Goal: Task Accomplishment & Management: Use online tool/utility

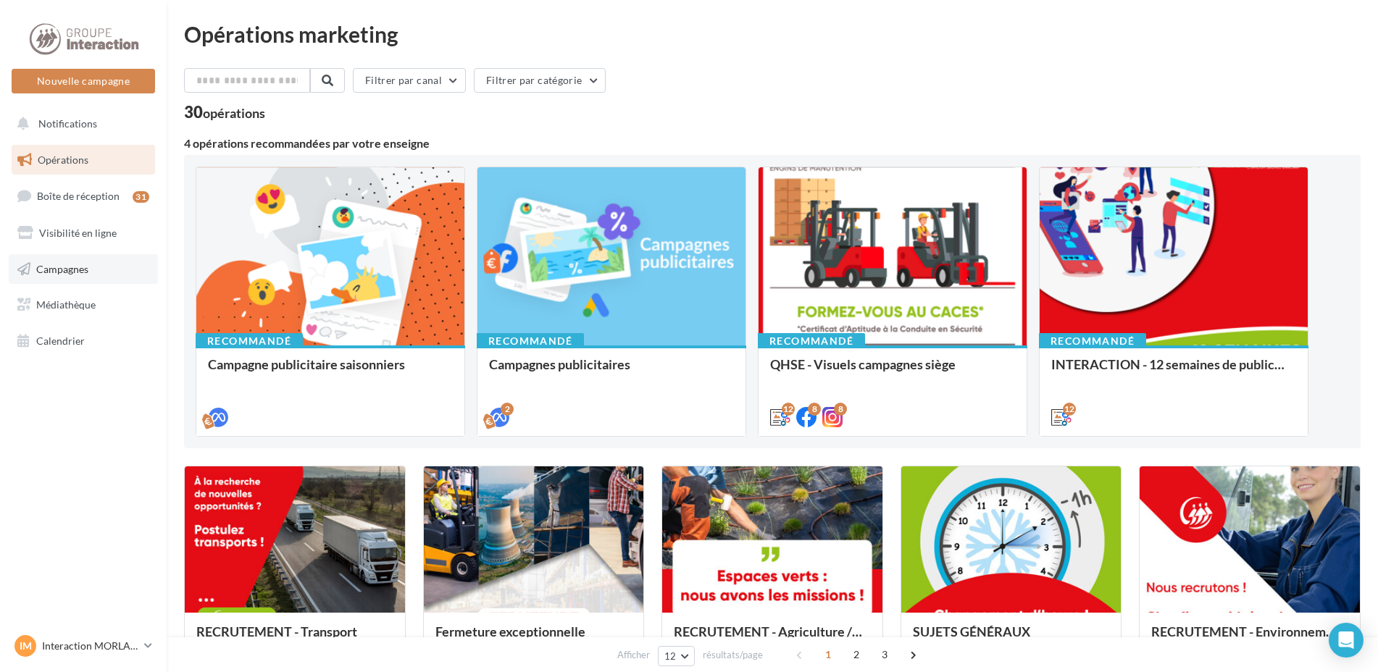
click at [106, 271] on link "Campagnes" at bounding box center [83, 269] width 149 height 30
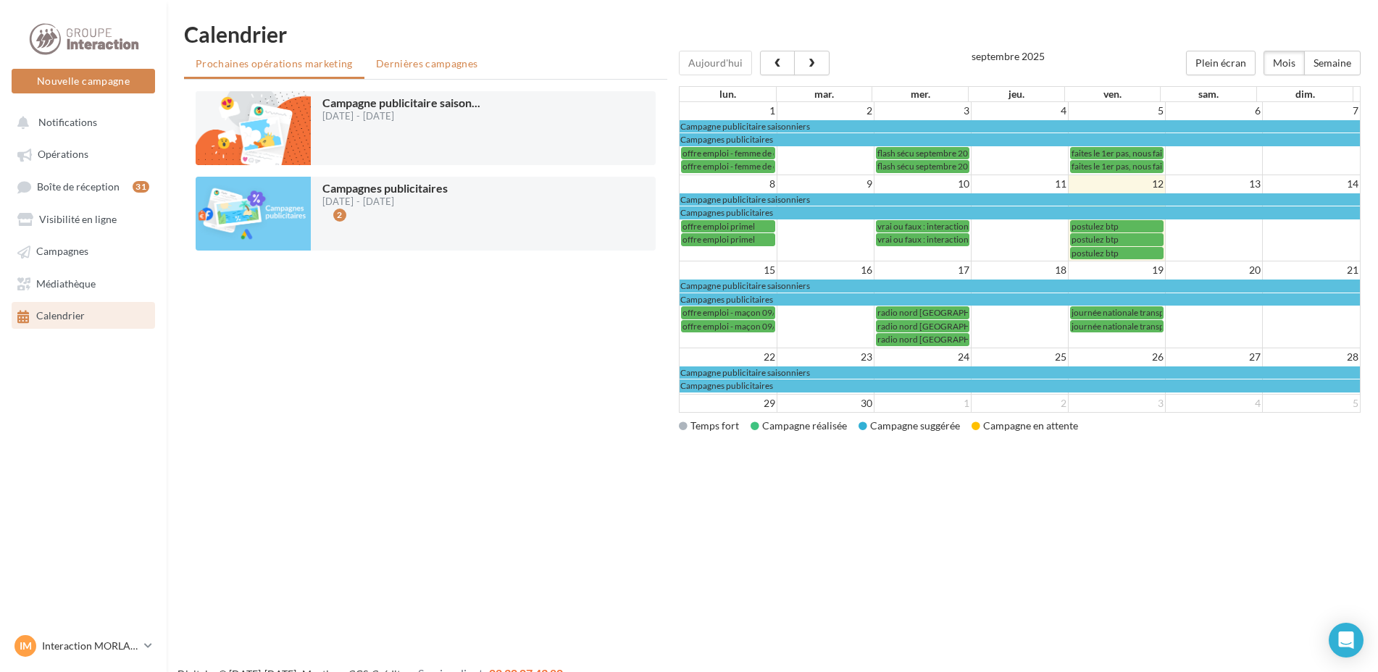
click at [463, 72] on li "Dernières campagnes" at bounding box center [426, 64] width 125 height 26
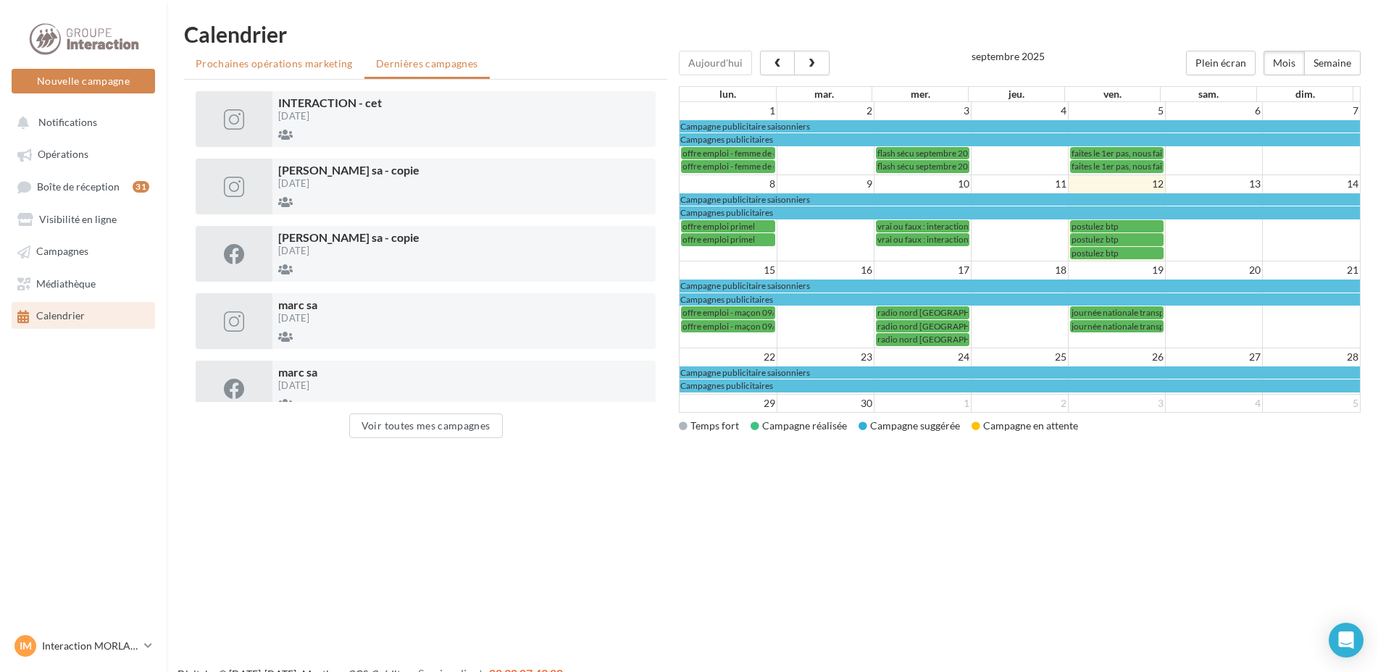
click at [241, 64] on span "Prochaines opérations marketing" at bounding box center [274, 63] width 157 height 12
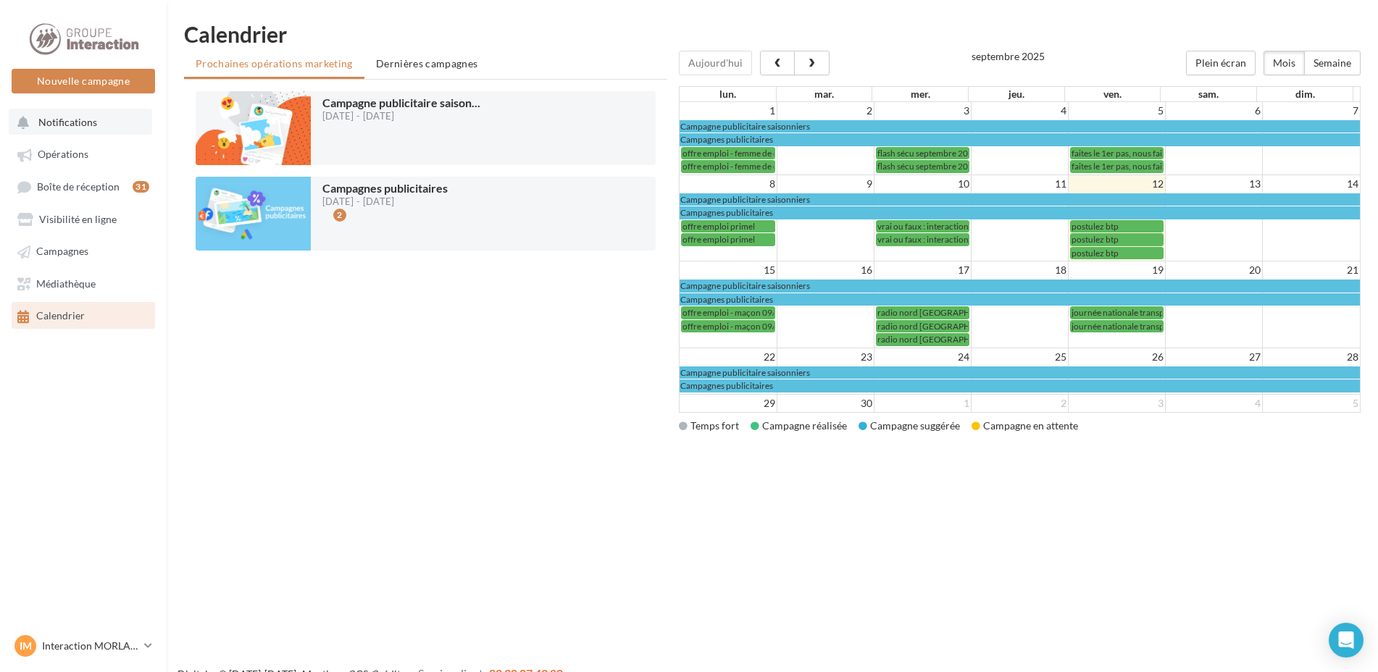
click at [65, 127] on span "Notifications" at bounding box center [67, 122] width 59 height 12
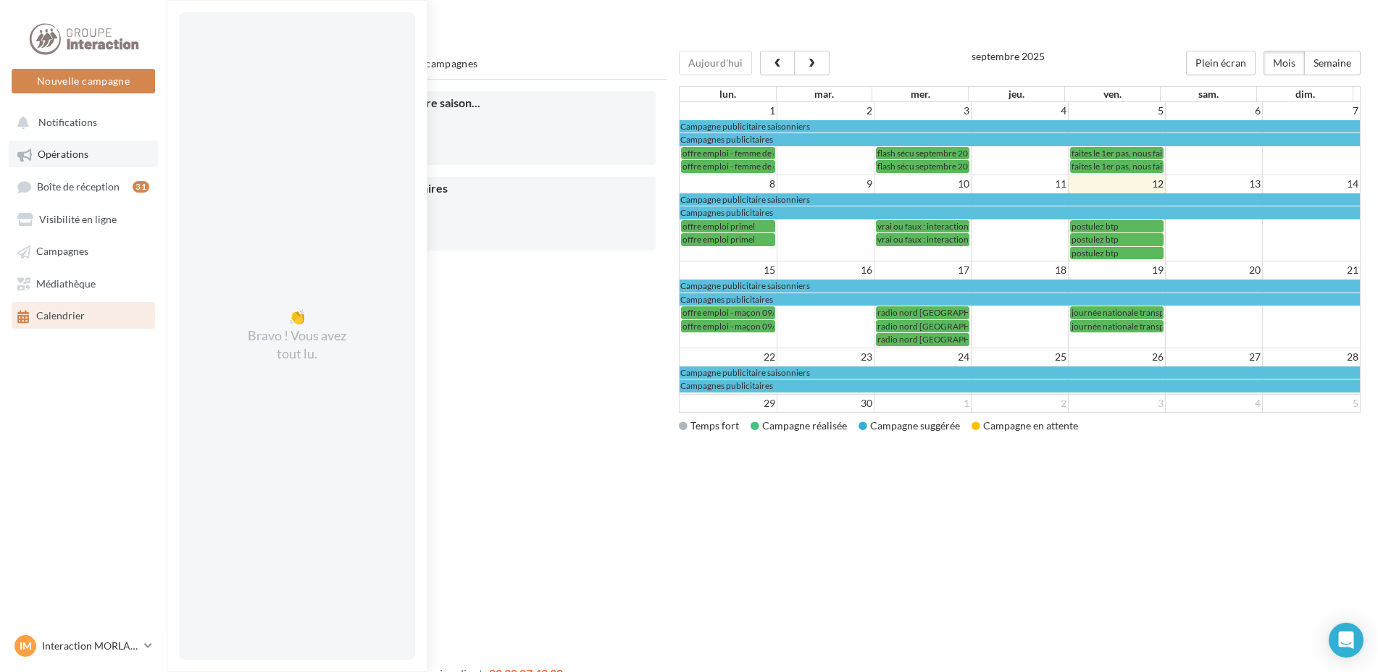
click at [64, 149] on span "Opérations" at bounding box center [63, 155] width 51 height 12
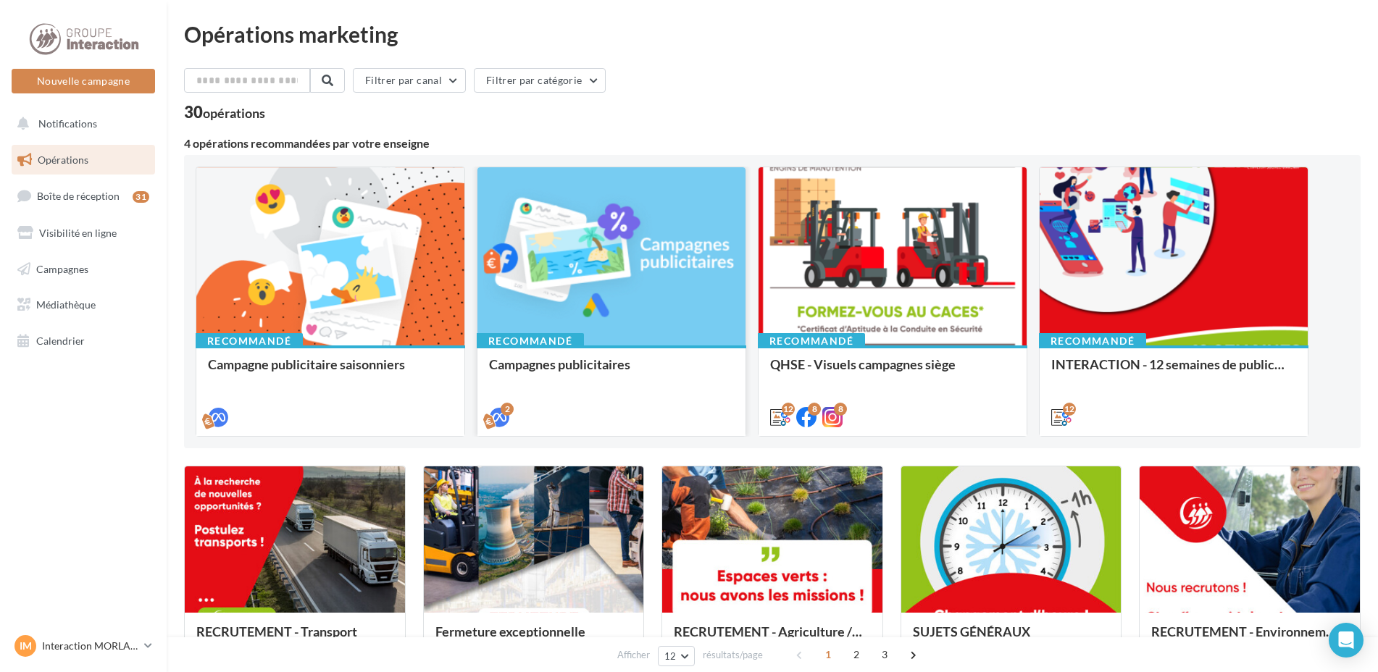
click at [547, 292] on div at bounding box center [611, 257] width 268 height 180
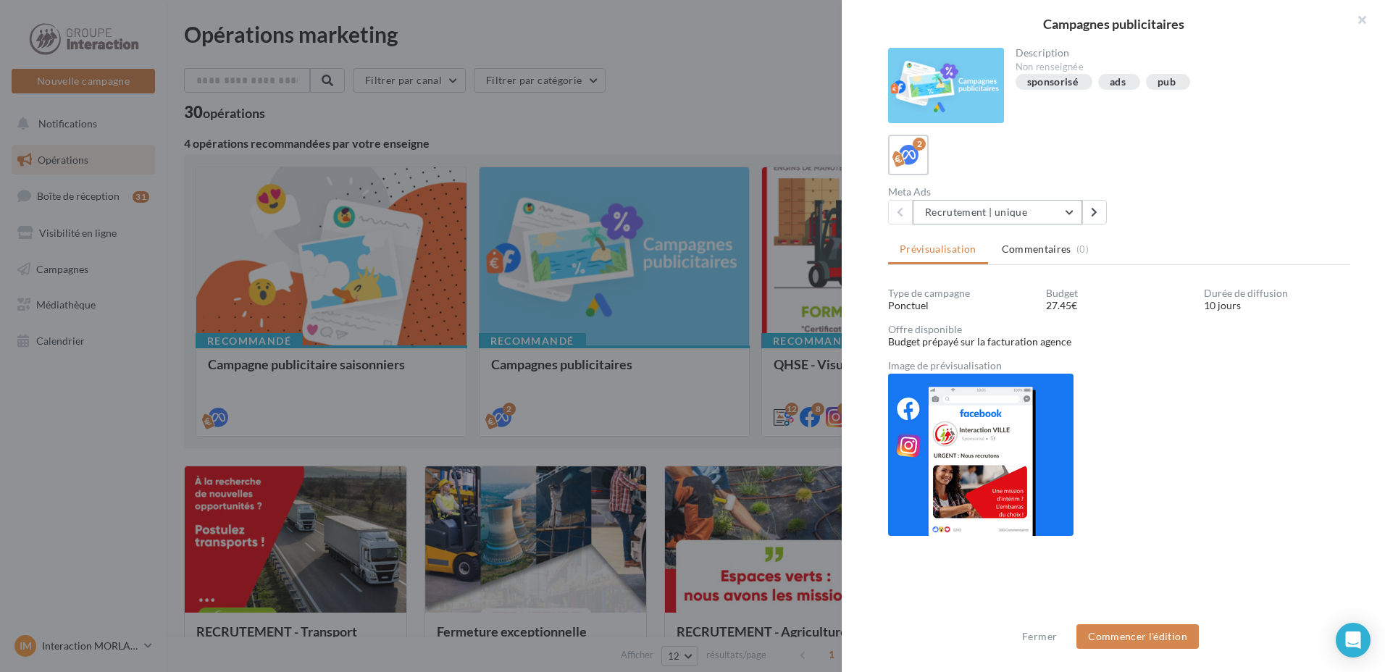
click at [1056, 221] on button "Recrutement | unique" at bounding box center [998, 212] width 170 height 25
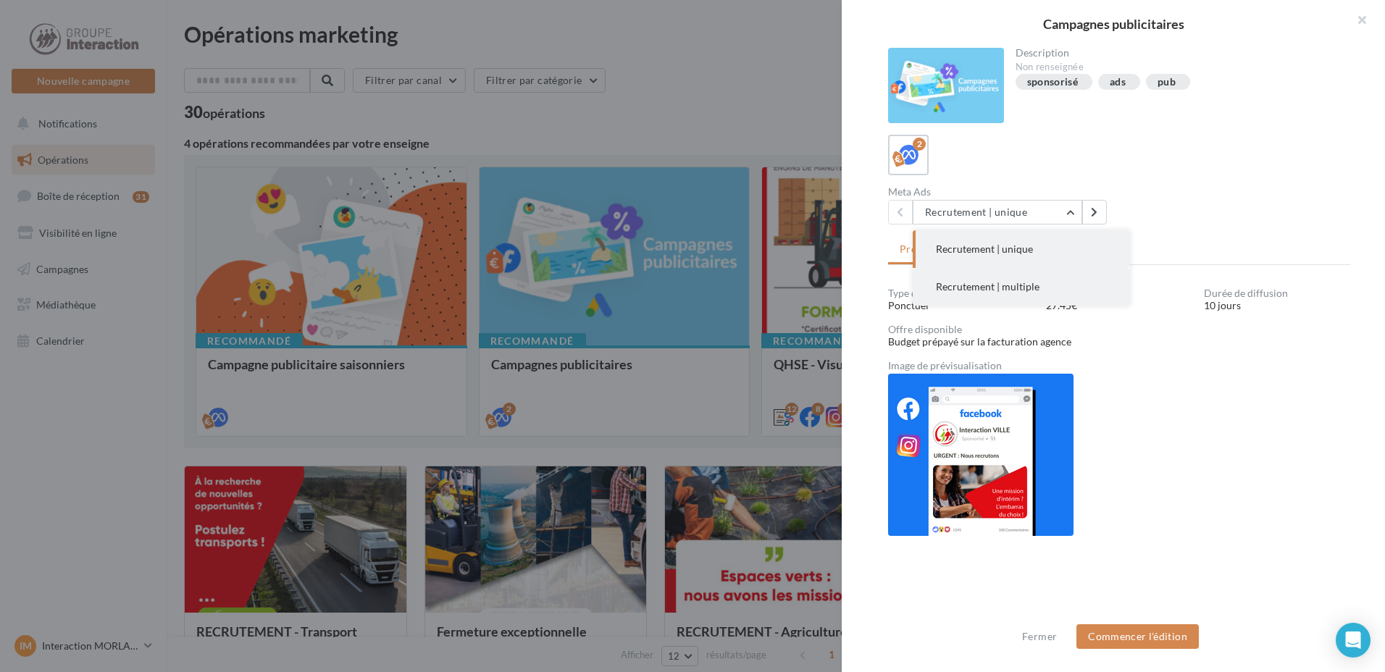
click at [1014, 281] on span "Recrutement | multiple" at bounding box center [988, 286] width 104 height 12
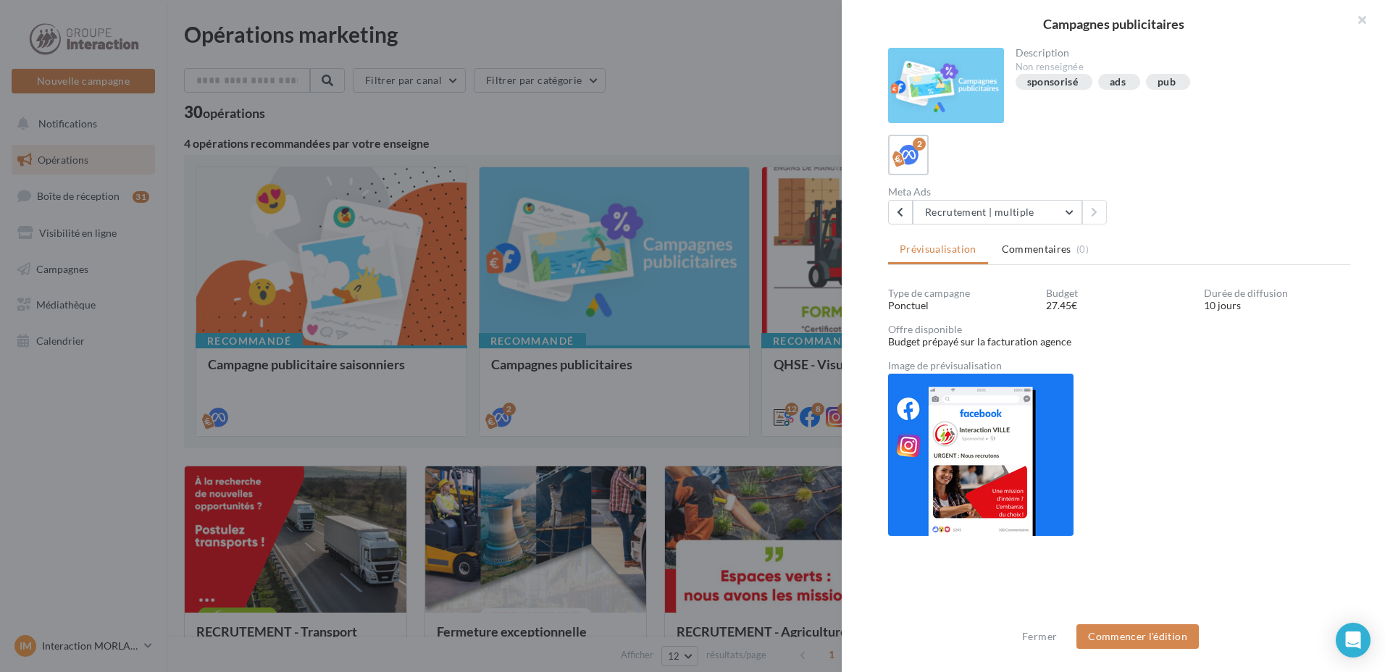
scroll to position [1, 0]
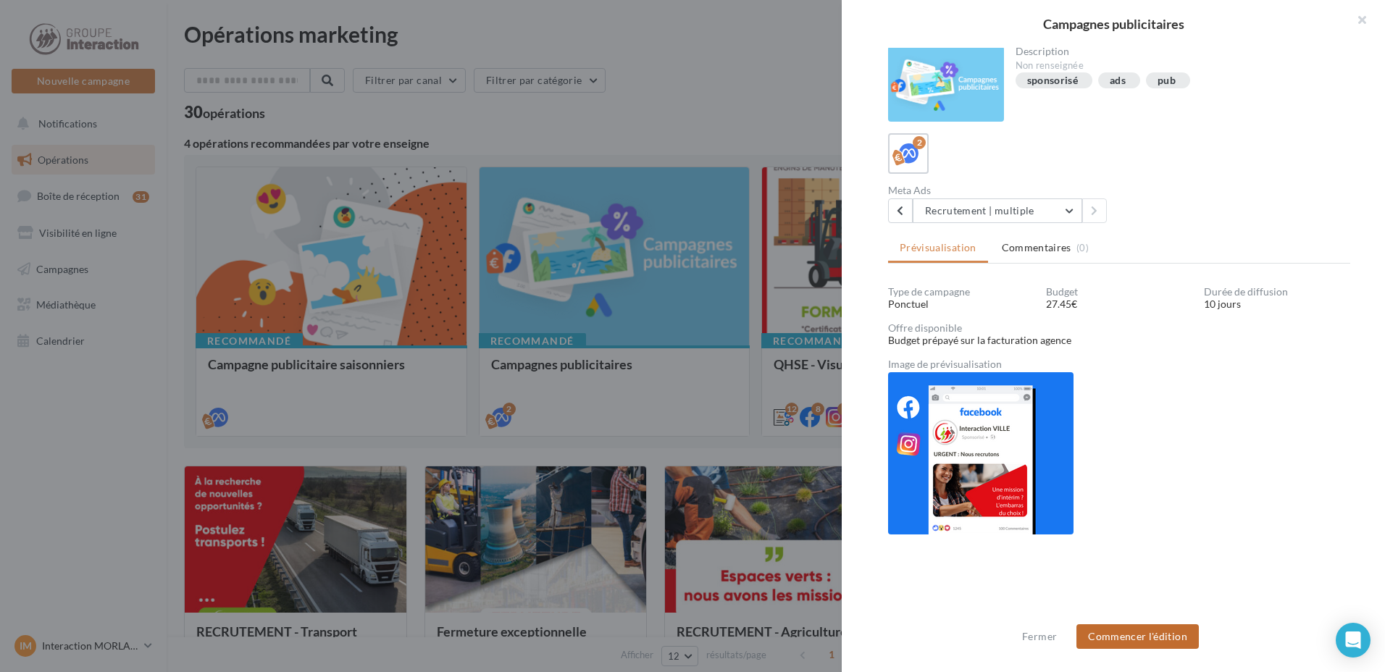
click at [1140, 637] on button "Commencer l'édition" at bounding box center [1138, 637] width 122 height 25
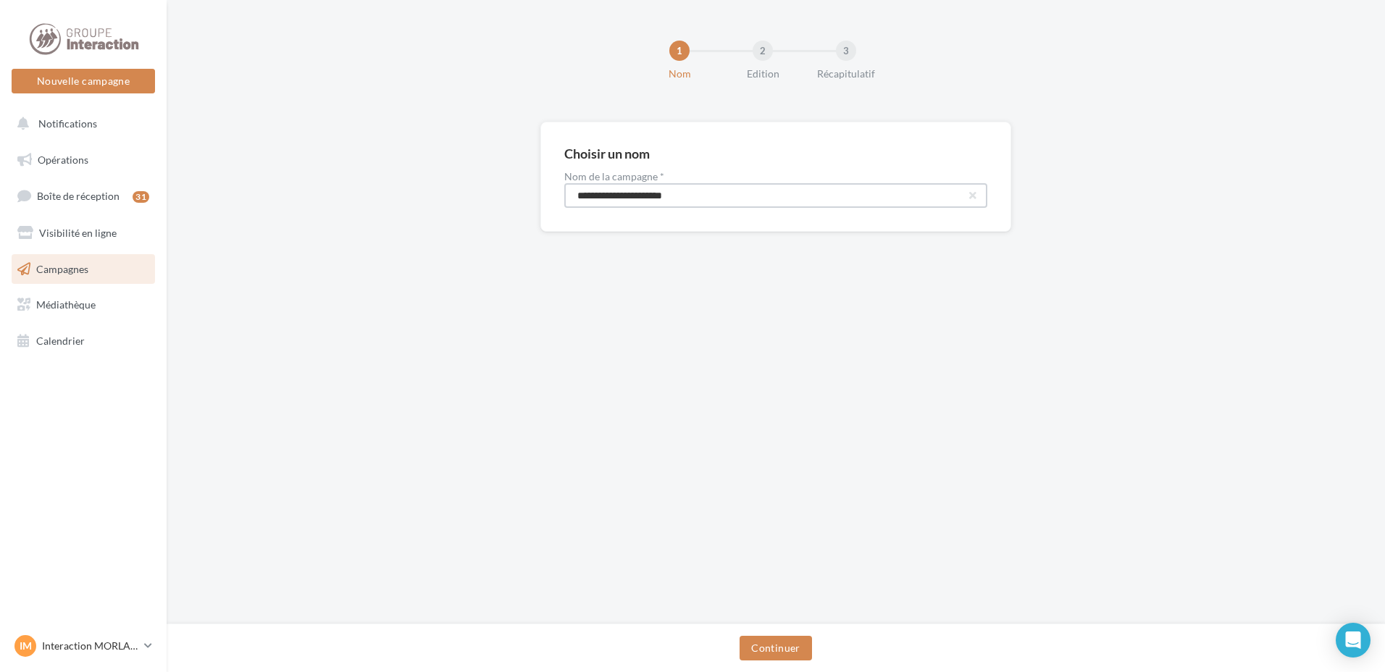
drag, startPoint x: 704, startPoint y: 203, endPoint x: 530, endPoint y: 206, distance: 174.7
click at [530, 206] on div "**********" at bounding box center [776, 200] width 1219 height 157
